Goal: Task Accomplishment & Management: Manage account settings

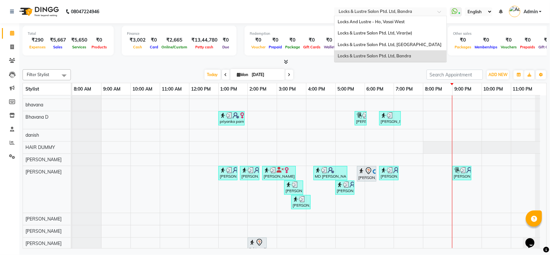
click at [410, 10] on input "text" at bounding box center [383, 12] width 93 height 6
click at [390, 43] on span "Locks & Lustre Salon Ptd. Ltd, [GEOGRAPHIC_DATA]" at bounding box center [390, 44] width 104 height 5
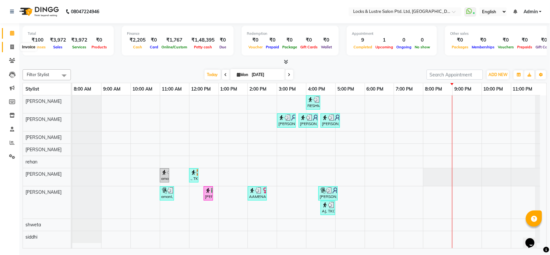
click at [12, 46] on icon at bounding box center [12, 46] width 4 height 5
select select "5928"
select select "service"
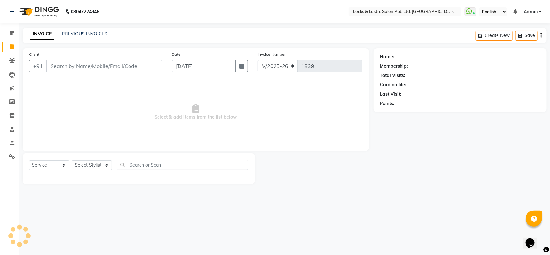
click at [91, 71] on input "Client" at bounding box center [104, 66] width 116 height 12
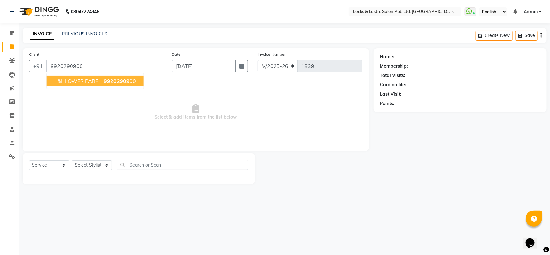
type input "9920290900"
click at [92, 84] on span "L&L LOWER PAREL" at bounding box center [77, 81] width 47 height 6
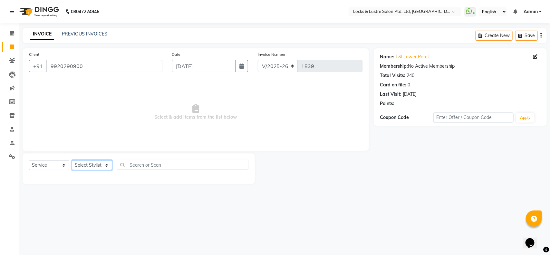
click at [92, 163] on select "Select Stylist adil Admin AHSAN SHAIKH aman Ana's Anuja anushree Ashish chandan…" at bounding box center [92, 165] width 40 height 10
select select "83836"
click at [72, 160] on select "Select Stylist adil Admin AHSAN SHAIKH aman Ana's Anuja anushree Ashish chandan…" at bounding box center [92, 165] width 40 height 10
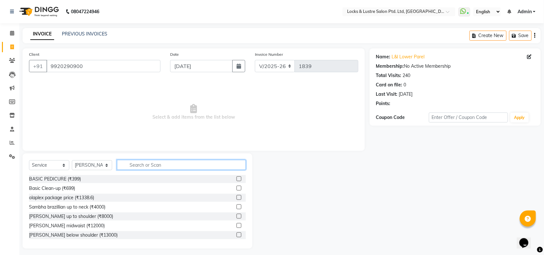
click at [172, 166] on input "text" at bounding box center [181, 165] width 129 height 10
type input "haircut"
click at [236, 179] on label at bounding box center [238, 178] width 5 height 5
click at [236, 179] on input "checkbox" at bounding box center [238, 179] width 4 height 4
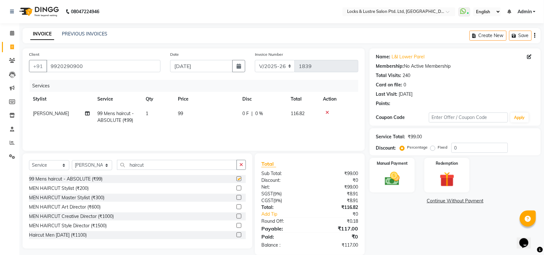
checkbox input "false"
click at [394, 176] on img at bounding box center [391, 179] width 25 height 18
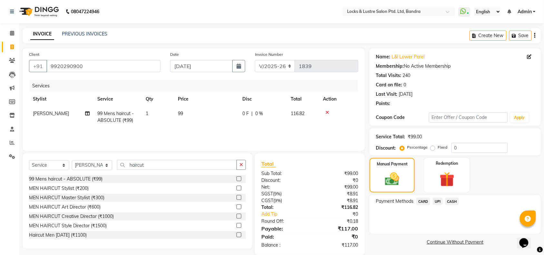
click at [437, 202] on span "UPI" at bounding box center [438, 200] width 10 height 7
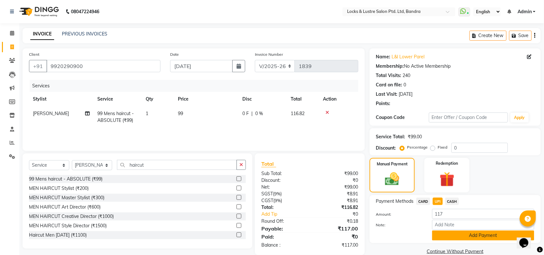
click at [470, 235] on button "Add Payment" at bounding box center [483, 235] width 102 height 10
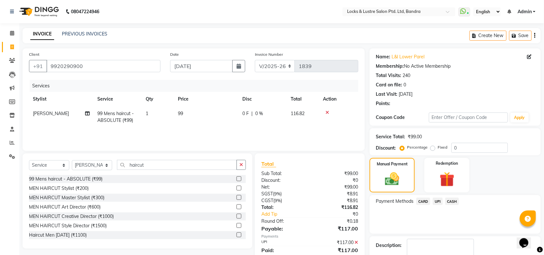
scroll to position [38, 0]
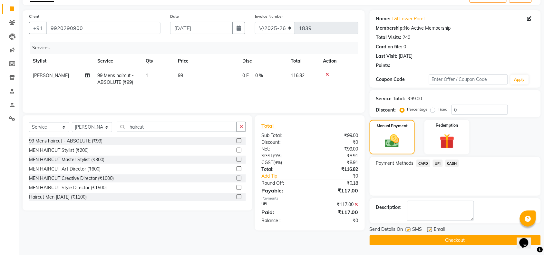
click at [434, 240] on button "Checkout" at bounding box center [454, 240] width 171 height 10
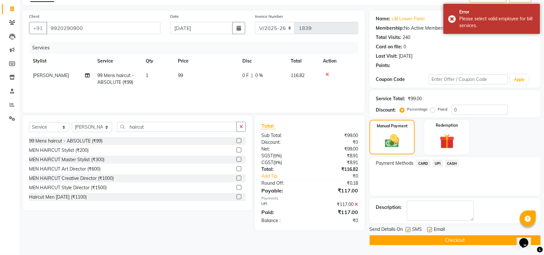
click at [114, 80] on span "99 Mens haircut - ABSOLUTE (₹99)" at bounding box center [115, 78] width 36 height 13
select select "83836"
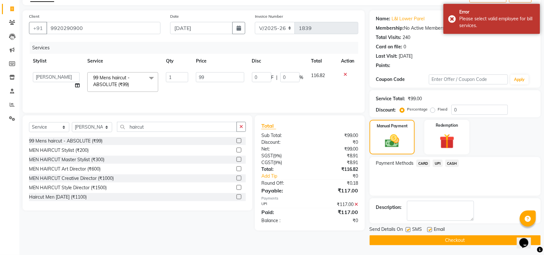
click at [114, 80] on span "99 Mens haircut - ABSOLUTE (₹99)" at bounding box center [111, 81] width 36 height 13
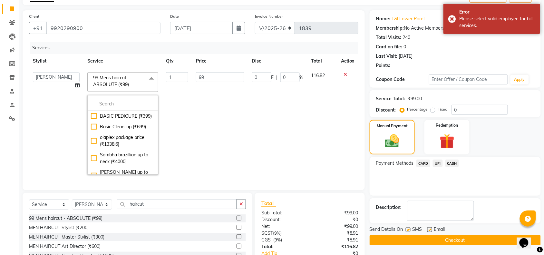
scroll to position [0, 0]
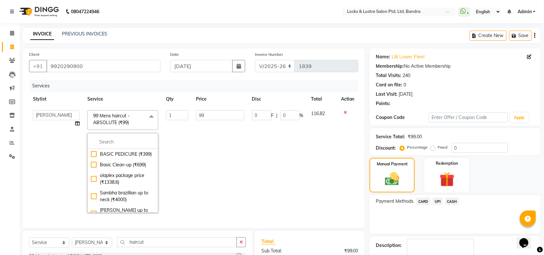
click at [379, 5] on nav "08047224946 Select Location × Locks & Lustre Salon Ptd. Ltd, Bandra WhatsApp St…" at bounding box center [272, 11] width 544 height 23
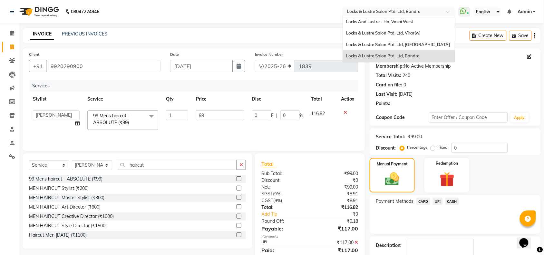
click at [377, 14] on input "text" at bounding box center [392, 12] width 93 height 6
click at [381, 47] on span "Locks & Lustre Salon Ptd. Ltd, [GEOGRAPHIC_DATA]" at bounding box center [398, 44] width 104 height 5
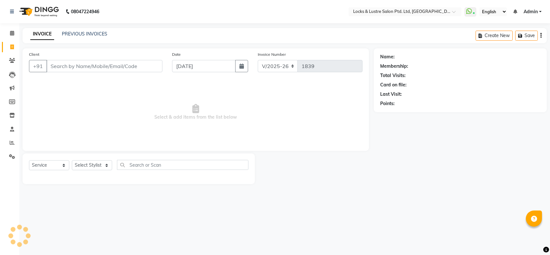
select select "5928"
select select "service"
click at [109, 67] on input "Client" at bounding box center [104, 66] width 116 height 12
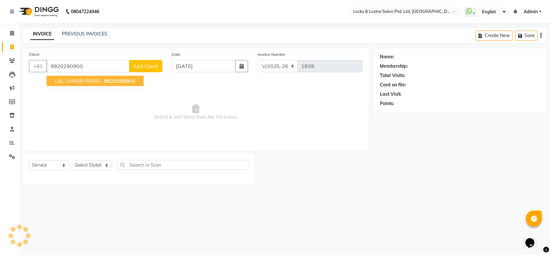
type input "9920290900"
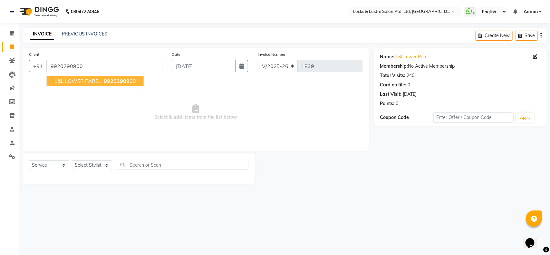
click at [107, 83] on span "99202909" at bounding box center [117, 81] width 26 height 6
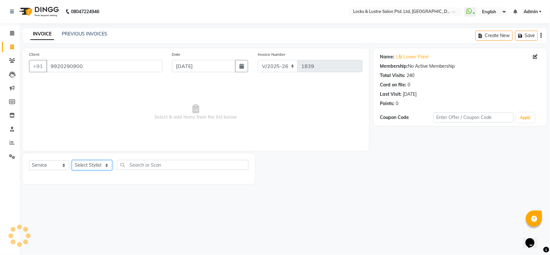
click at [87, 169] on select "Select Stylist adil Admin AHSAN SHAIKH aman Ana's Anuja anushree Ashish chandan…" at bounding box center [92, 165] width 40 height 10
select select "83836"
click at [72, 160] on select "Select Stylist adil Admin AHSAN SHAIKH aman Ana's Anuja anushree Ashish chandan…" at bounding box center [92, 165] width 40 height 10
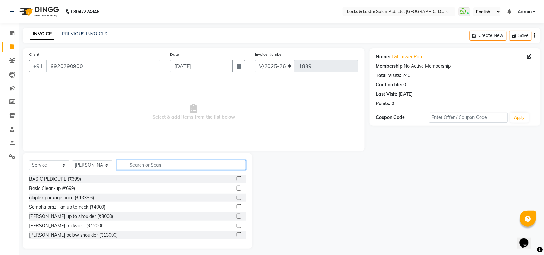
click at [160, 167] on input "text" at bounding box center [181, 165] width 129 height 10
type input "haircut"
click at [236, 178] on label at bounding box center [238, 178] width 5 height 5
click at [236, 178] on input "checkbox" at bounding box center [238, 179] width 4 height 4
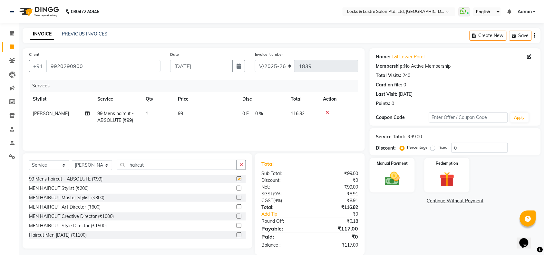
checkbox input "false"
click at [396, 173] on img at bounding box center [391, 179] width 25 height 18
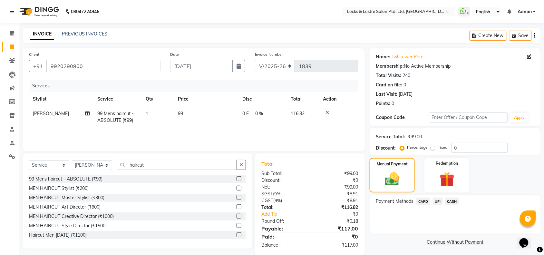
click at [435, 199] on span "UPI" at bounding box center [438, 200] width 10 height 7
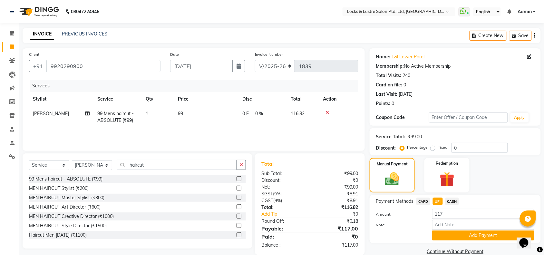
scroll to position [11, 0]
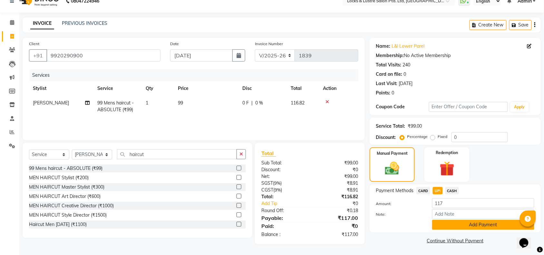
click at [459, 224] on button "Add Payment" at bounding box center [483, 225] width 102 height 10
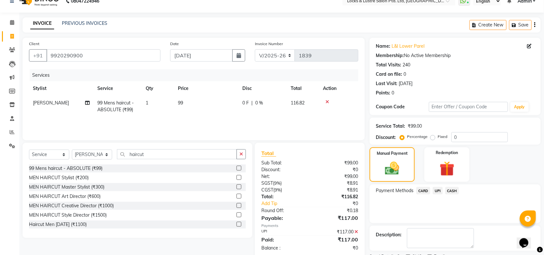
scroll to position [38, 0]
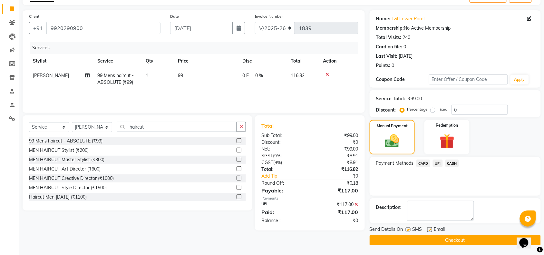
click at [444, 242] on button "Checkout" at bounding box center [454, 240] width 171 height 10
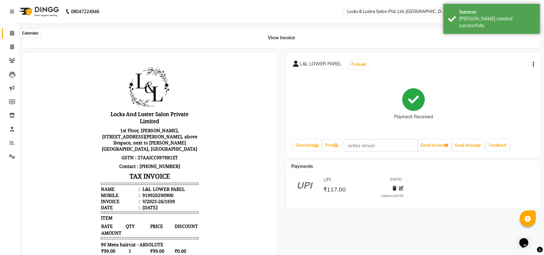
click at [12, 31] on icon at bounding box center [12, 33] width 4 height 5
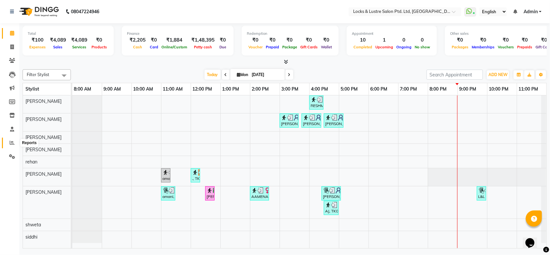
click at [10, 140] on icon at bounding box center [12, 142] width 5 height 5
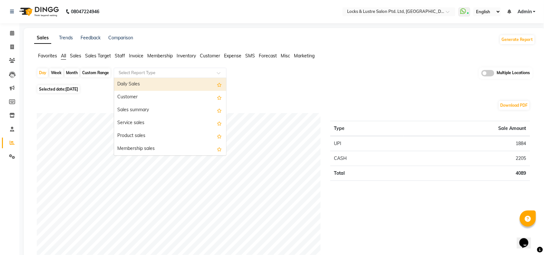
click at [139, 76] on input "text" at bounding box center [163, 73] width 93 height 6
click at [139, 85] on div "Daily Sales" at bounding box center [170, 84] width 112 height 13
select select "full_report"
select select "csv"
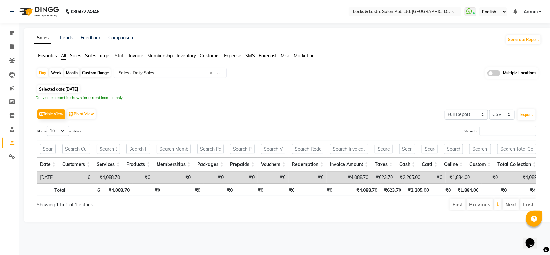
click at [117, 55] on span "Staff" at bounding box center [120, 56] width 10 height 6
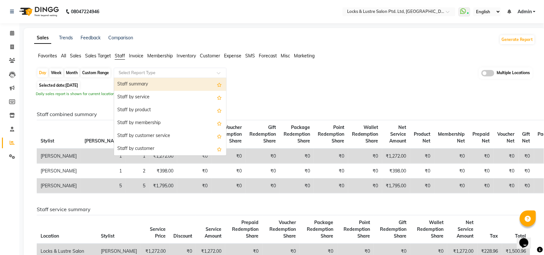
click at [144, 73] on input "text" at bounding box center [163, 73] width 93 height 6
click at [145, 85] on div "Staff summary" at bounding box center [170, 84] width 112 height 13
select select "full_report"
select select "csv"
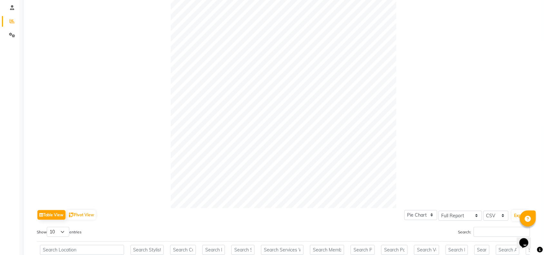
scroll to position [236, 0]
